Goal: Go to known website: Go to known website

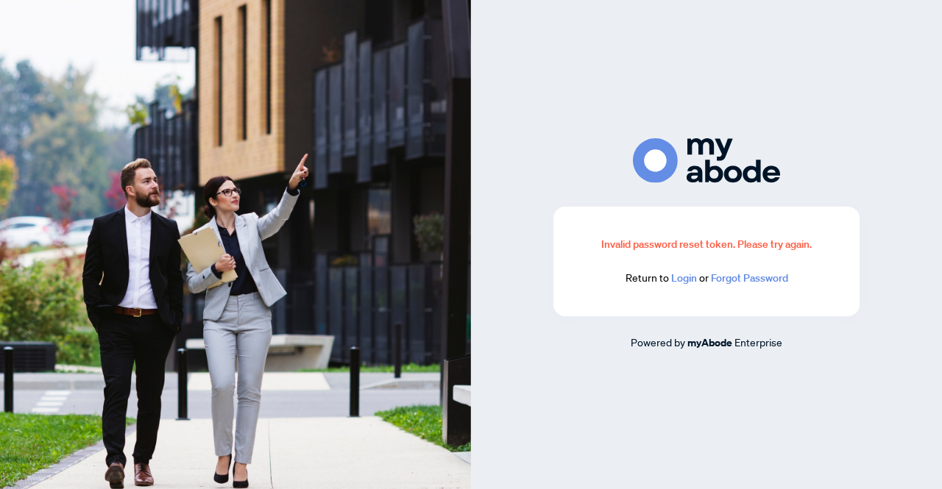
click at [672, 280] on link "Login" at bounding box center [684, 277] width 26 height 13
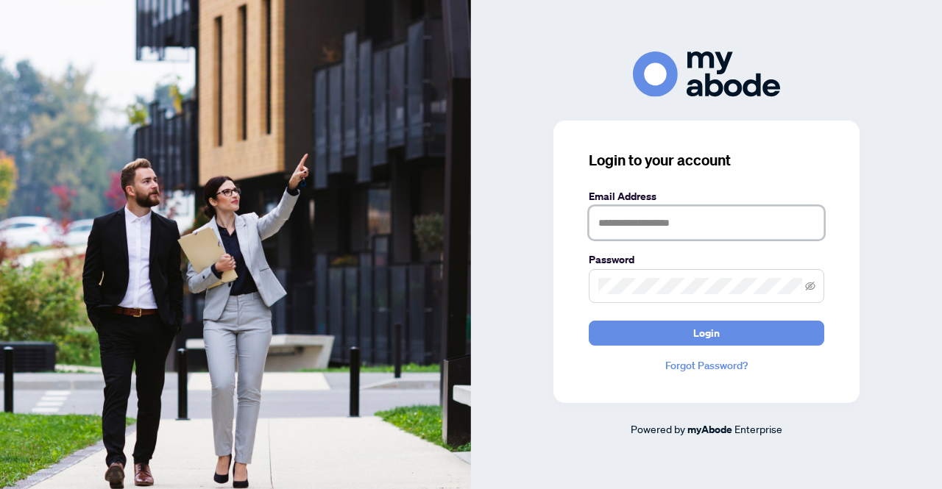
type input "**********"
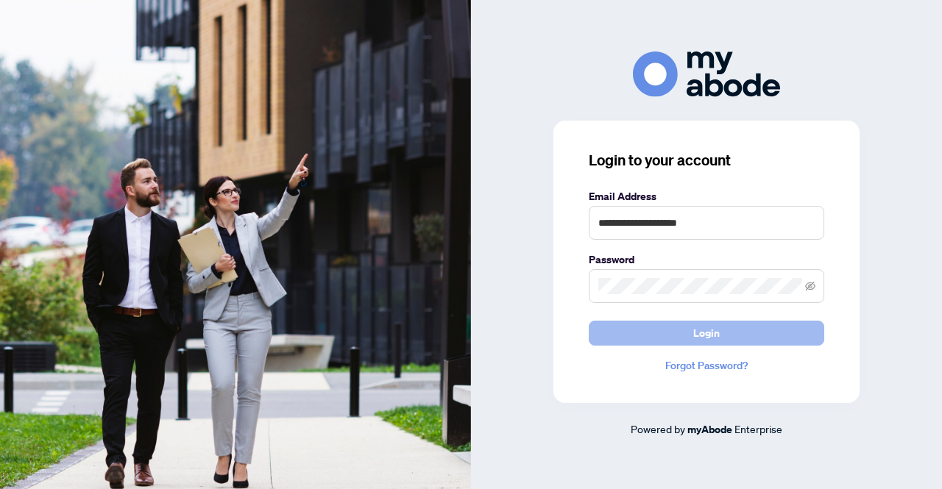
click at [697, 331] on span "Login" at bounding box center [706, 334] width 26 height 24
